Goal: Find specific fact: Find specific fact

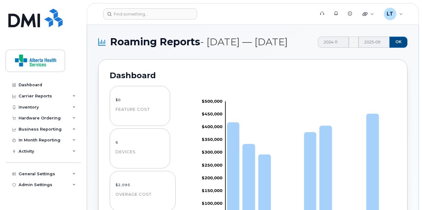
scroll to position [389, 0]
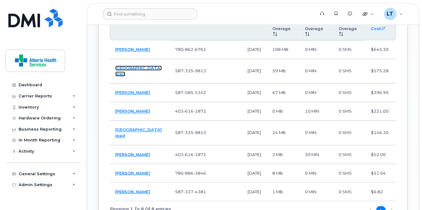
click at [129, 76] on link "[GEOGRAPHIC_DATA] Ipad" at bounding box center [138, 70] width 46 height 11
drag, startPoint x: 155, startPoint y: 85, endPoint x: 115, endPoint y: 81, distance: 40.4
click at [115, 81] on td "[GEOGRAPHIC_DATA] Ipad" at bounding box center [140, 71] width 60 height 24
copy link "[GEOGRAPHIC_DATA] Ipad"
drag, startPoint x: 198, startPoint y: 82, endPoint x: 166, endPoint y: 83, distance: 31.6
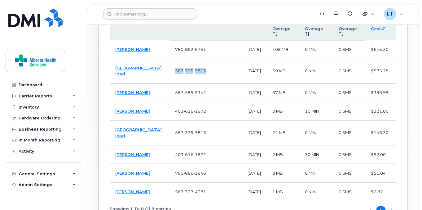
click at [169, 83] on td "587 335 9813" at bounding box center [190, 71] width 42 height 24
copy span "587 335 9813"
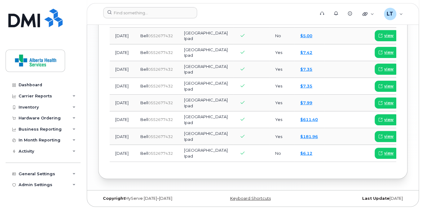
scroll to position [973, 0]
click at [384, 117] on span "view" at bounding box center [388, 120] width 9 height 6
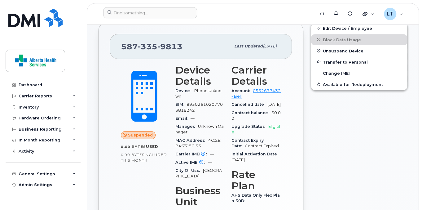
scroll to position [124, 0]
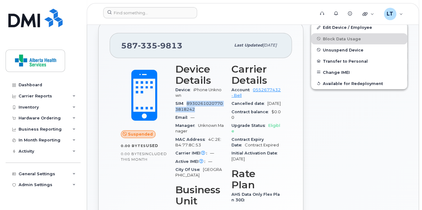
drag, startPoint x: 196, startPoint y: 109, endPoint x: 188, endPoint y: 103, distance: 10.4
click at [188, 103] on div "SIM [TECHNICAL_ID]" at bounding box center [199, 106] width 49 height 14
copy span "89302610207703818242"
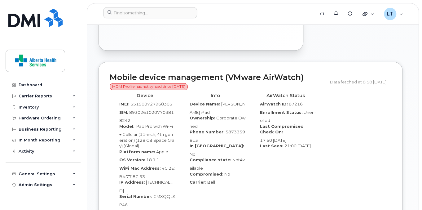
scroll to position [347, 0]
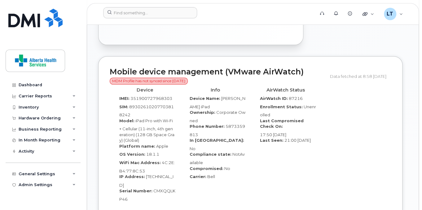
click at [147, 101] on span "351900727968303" at bounding box center [151, 98] width 42 height 5
copy span "351900727968303"
click at [359, 157] on div "Device IMEI: [TECHNICAL_ID] SIM: [TECHNICAL_ID] Model: iPad Pro with Wi-Fi + Ce…" at bounding box center [250, 145] width 281 height 121
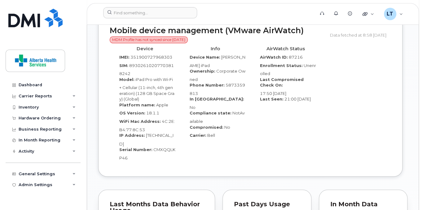
scroll to position [396, 0]
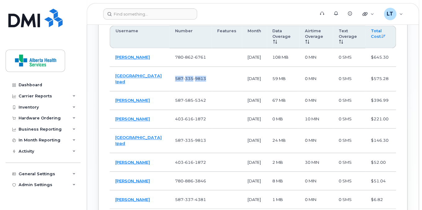
scroll to position [364, 0]
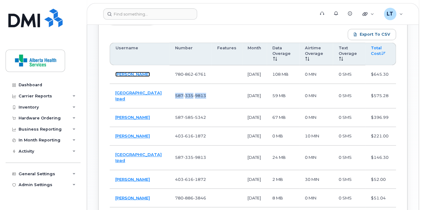
click at [135, 76] on link "Rufus Scrimger" at bounding box center [132, 74] width 35 height 5
click at [237, 28] on div "Roaming Report Unused Features Export to CSV Customize Filter Refresh Export Us…" at bounding box center [252, 127] width 309 height 258
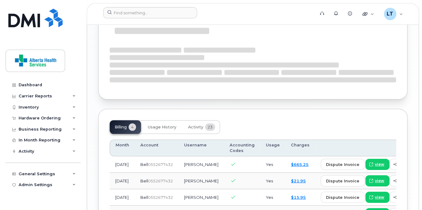
scroll to position [619, 0]
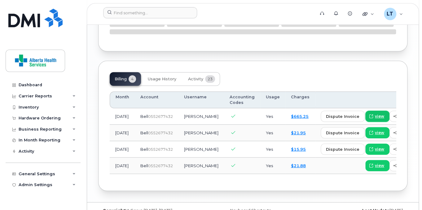
click at [365, 111] on link "view" at bounding box center [377, 116] width 24 height 11
